Goal: Submit feedback/report problem: Submit feedback/report problem

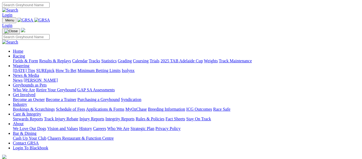
scroll to position [188, 0]
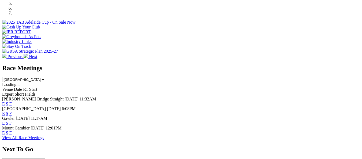
click at [12, 130] on link "F" at bounding box center [10, 132] width 2 height 5
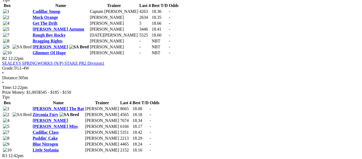
scroll to position [348, 0]
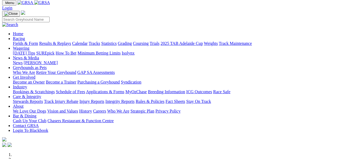
scroll to position [27, 0]
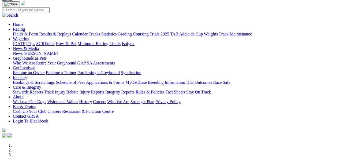
scroll to position [13, 0]
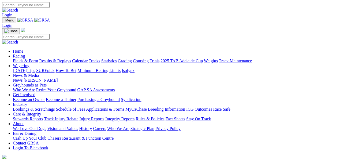
click at [39, 140] on link "Contact GRSA" at bounding box center [26, 142] width 26 height 5
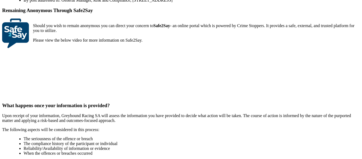
scroll to position [216, 0]
